Goal: Task Accomplishment & Management: Complete application form

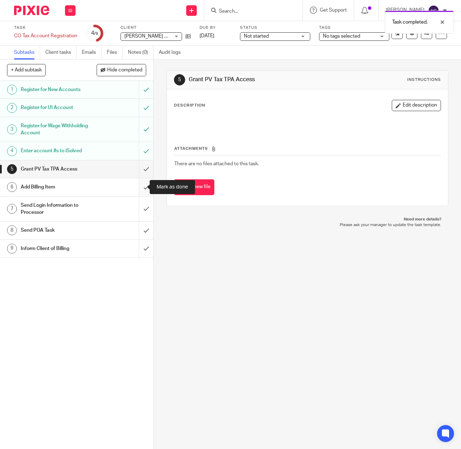
click at [139, 186] on input "submit" at bounding box center [76, 187] width 153 height 18
click at [137, 208] on input "submit" at bounding box center [76, 208] width 153 height 25
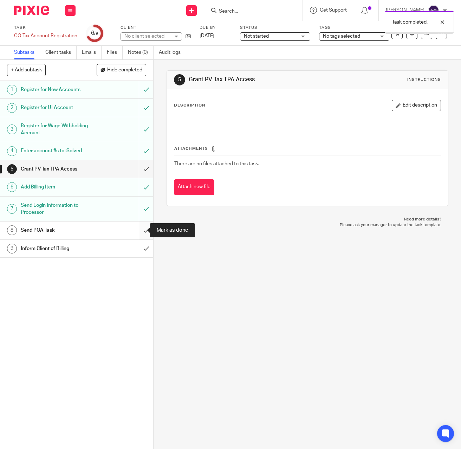
click at [137, 231] on input "submit" at bounding box center [76, 230] width 153 height 18
click at [135, 247] on input "submit" at bounding box center [76, 249] width 153 height 18
